Goal: Task Accomplishment & Management: Use online tool/utility

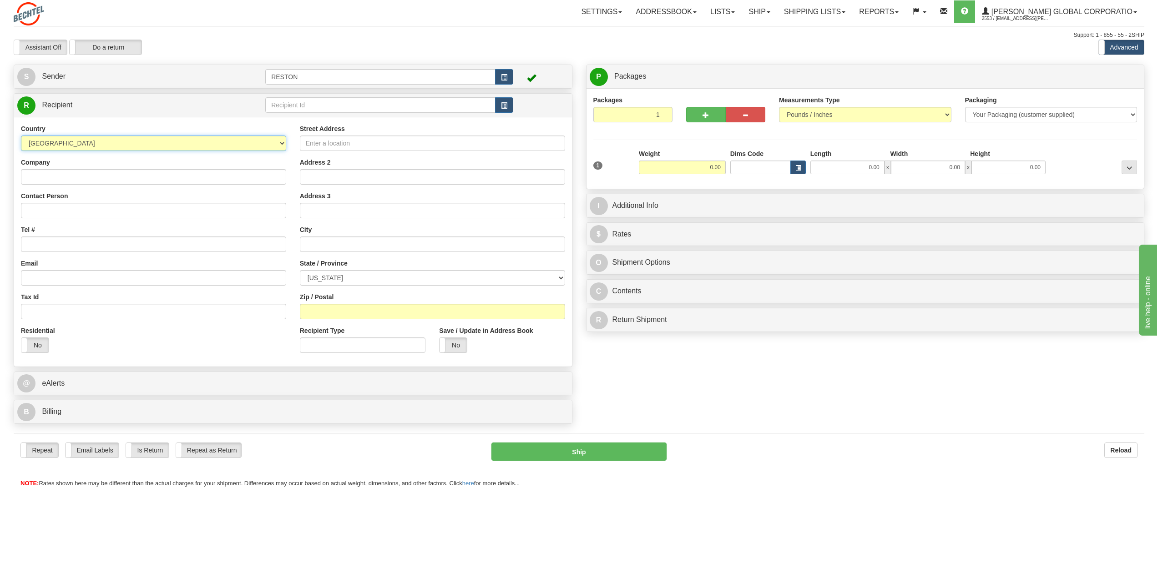
click at [280, 141] on select "[GEOGRAPHIC_DATA] [GEOGRAPHIC_DATA] [GEOGRAPHIC_DATA] [GEOGRAPHIC_DATA] [US_STA…" at bounding box center [153, 143] width 265 height 15
click at [177, 130] on div "Country [GEOGRAPHIC_DATA] [GEOGRAPHIC_DATA] [GEOGRAPHIC_DATA] [GEOGRAPHIC_DATA]…" at bounding box center [153, 137] width 265 height 27
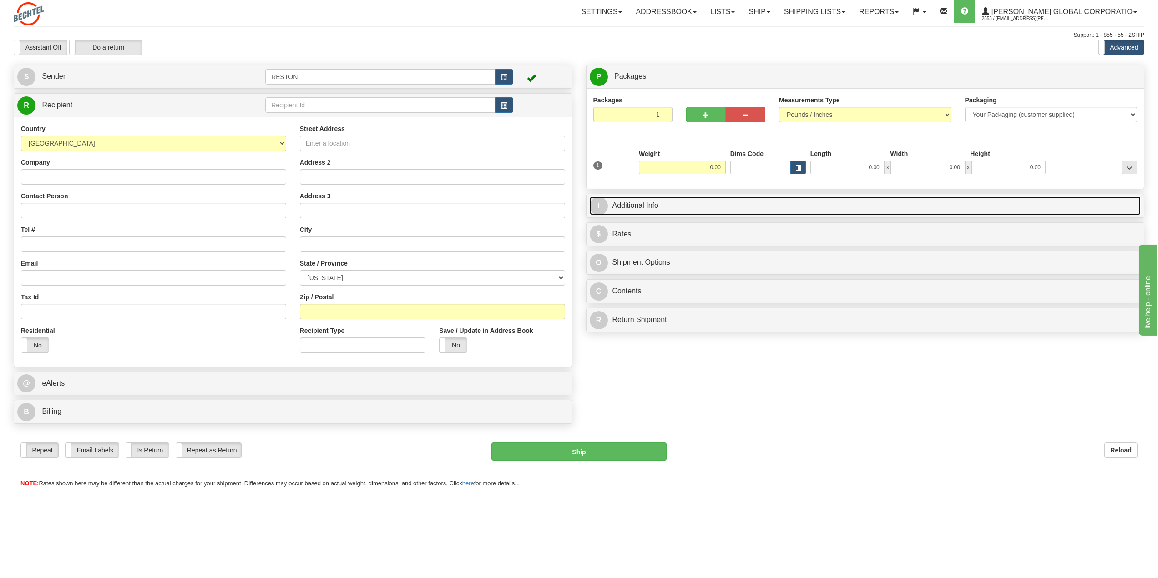
click at [662, 207] on link "I Additional Info" at bounding box center [866, 206] width 552 height 19
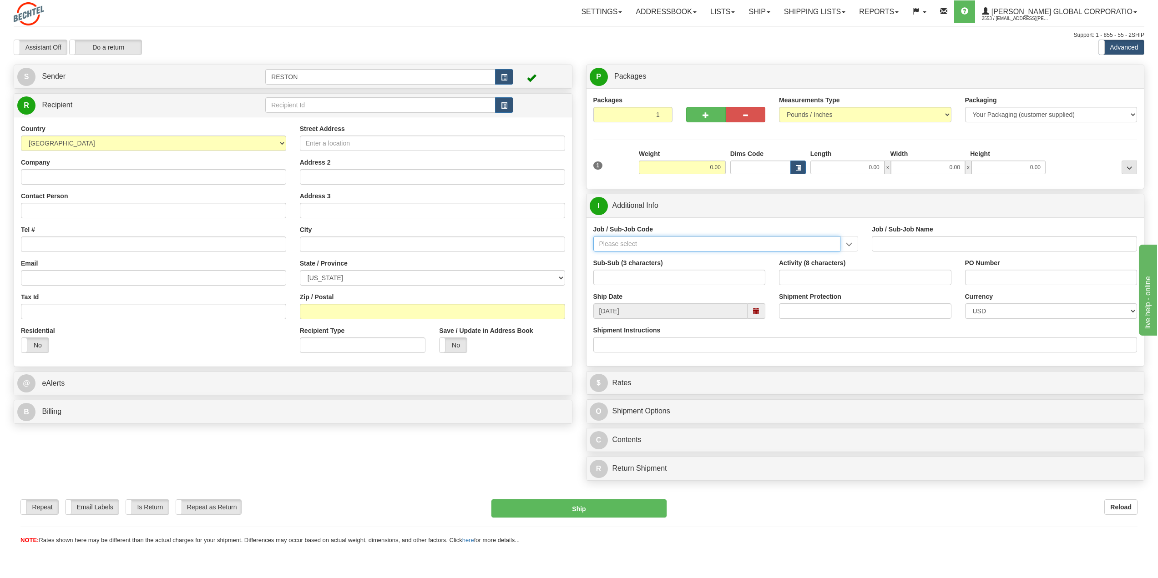
click at [639, 247] on input "Job / Sub-Job Code" at bounding box center [717, 243] width 248 height 15
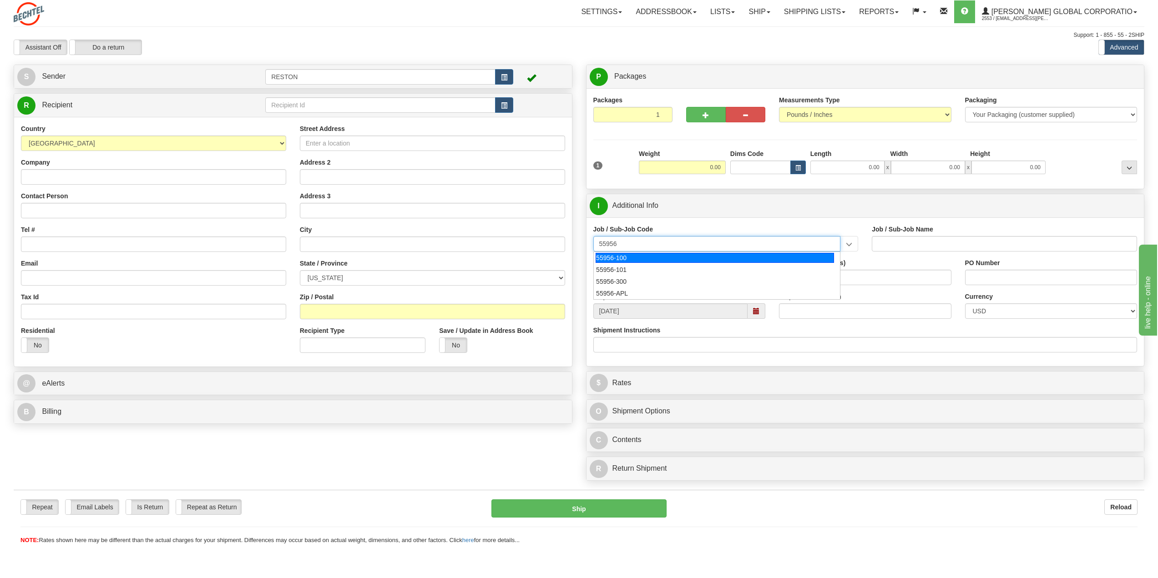
click at [652, 259] on div "55956-100" at bounding box center [715, 258] width 238 height 10
type input "55956-100"
type input "AMERICAS RENEWABLES - MANAGEMENT"
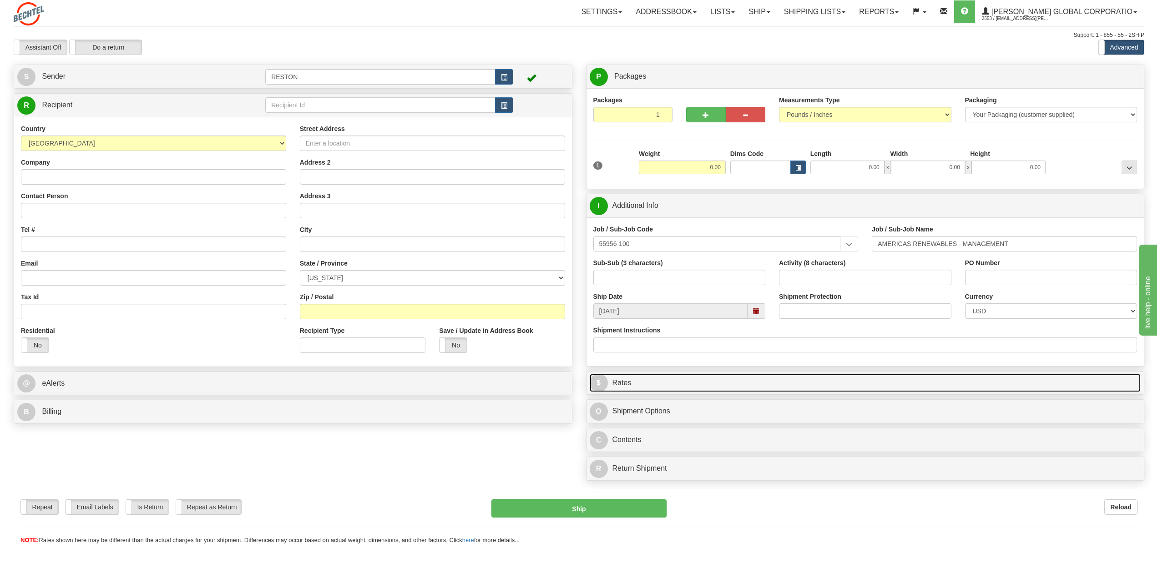
click at [618, 380] on link "$ Rates" at bounding box center [866, 383] width 552 height 19
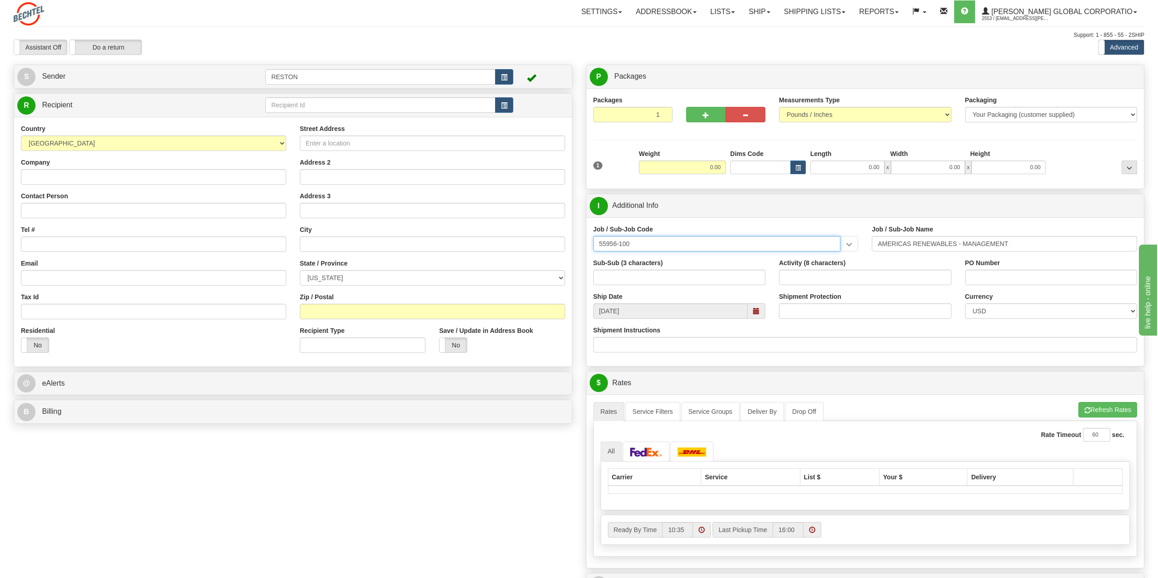
click at [681, 245] on input "55956-100" at bounding box center [717, 243] width 248 height 15
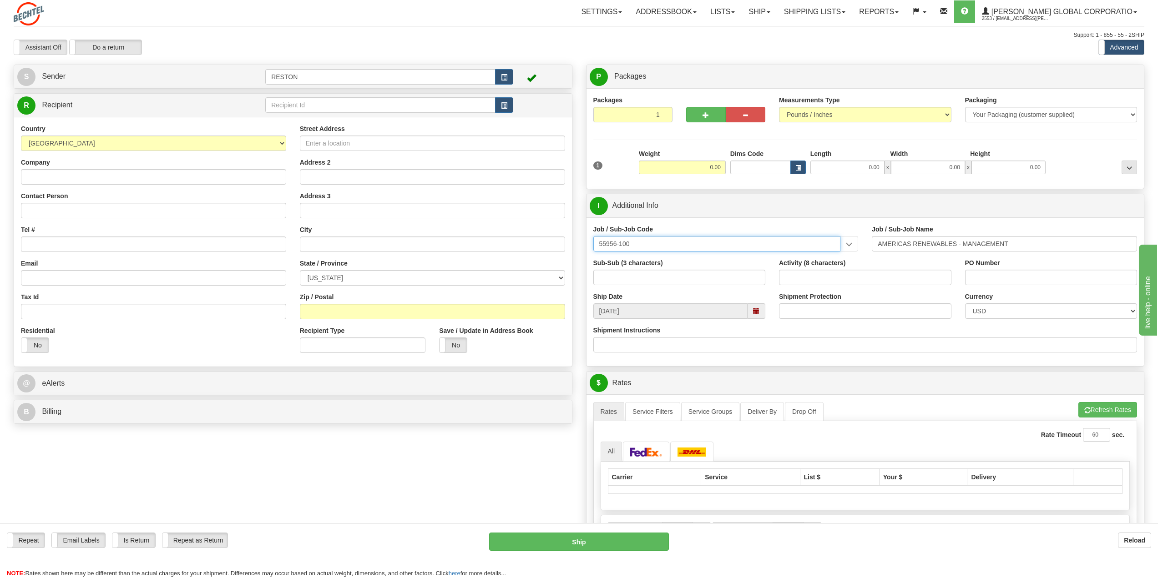
drag, startPoint x: 714, startPoint y: 245, endPoint x: 561, endPoint y: 249, distance: 152.5
click at [561, 65] on div "Create a label for the return Create Pickup Without Label S Sender RESTON" at bounding box center [579, 65] width 1144 height 0
click at [664, 248] on input "55956-100" at bounding box center [717, 243] width 248 height 15
type input "55995-100"
type input "CLEAN ENERGY AND STORAGE - MANAGEMENT"
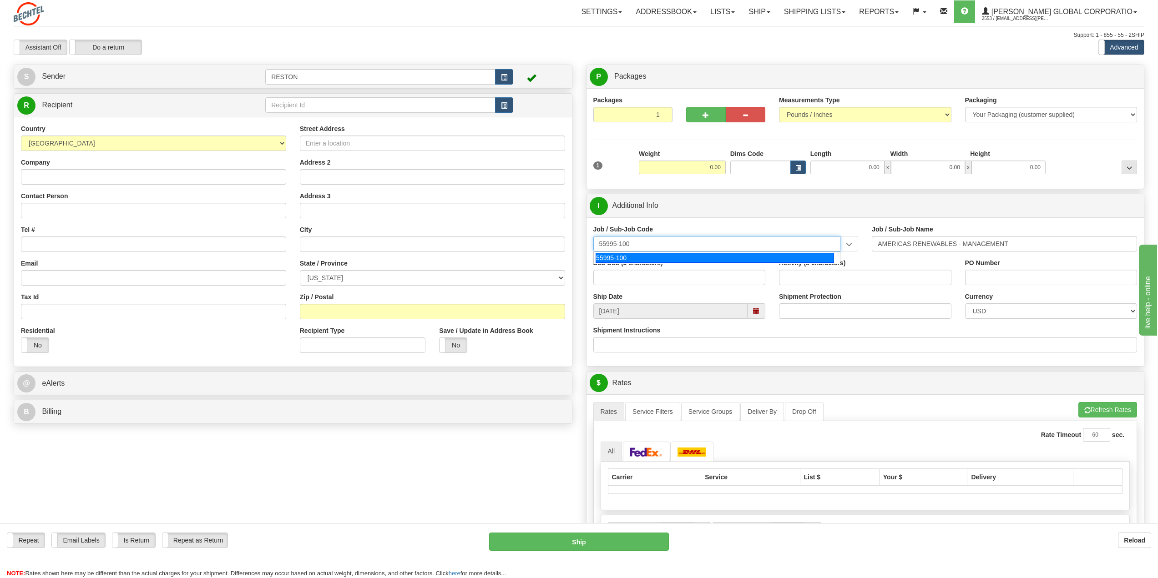
type input "55995-100"
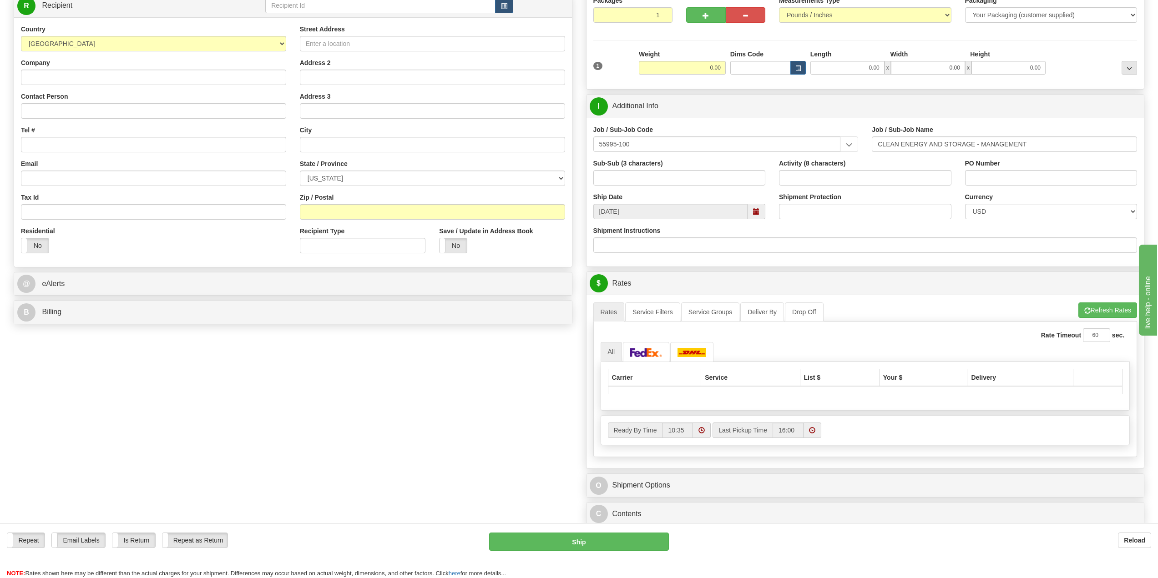
scroll to position [137, 0]
